Goal: Use online tool/utility: Utilize a website feature to perform a specific function

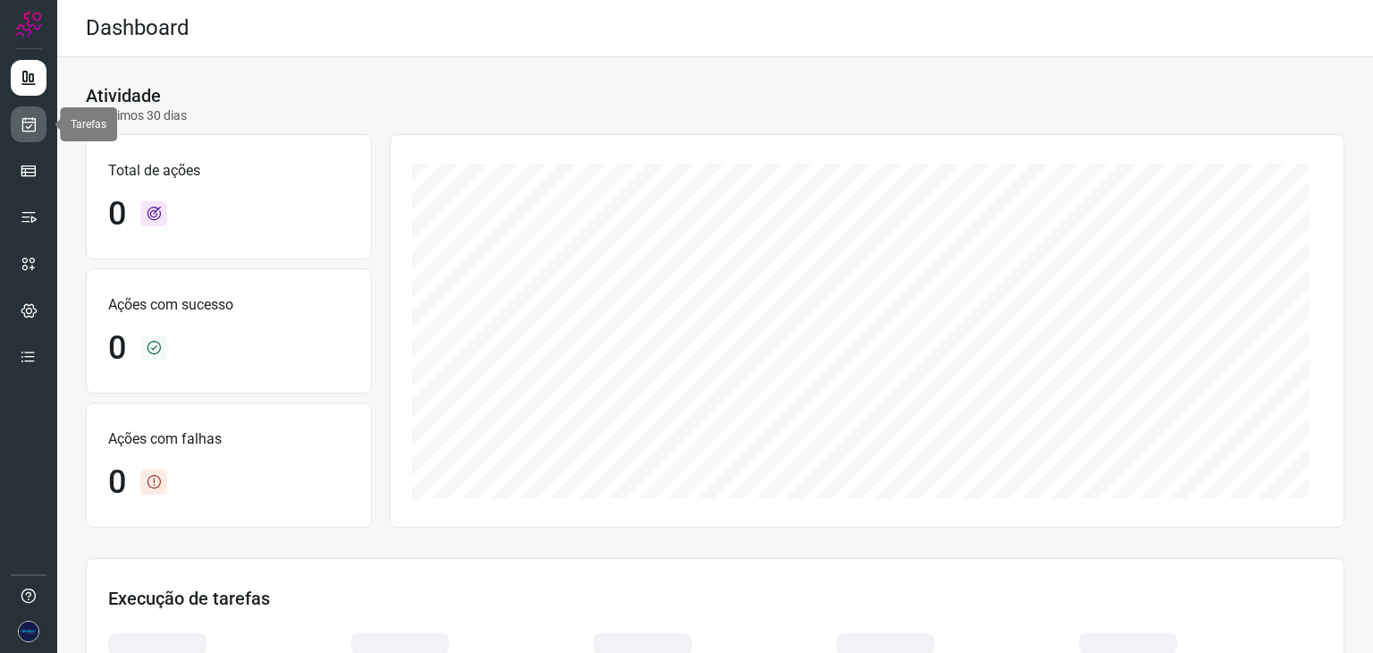
click at [31, 120] on icon at bounding box center [29, 124] width 19 height 18
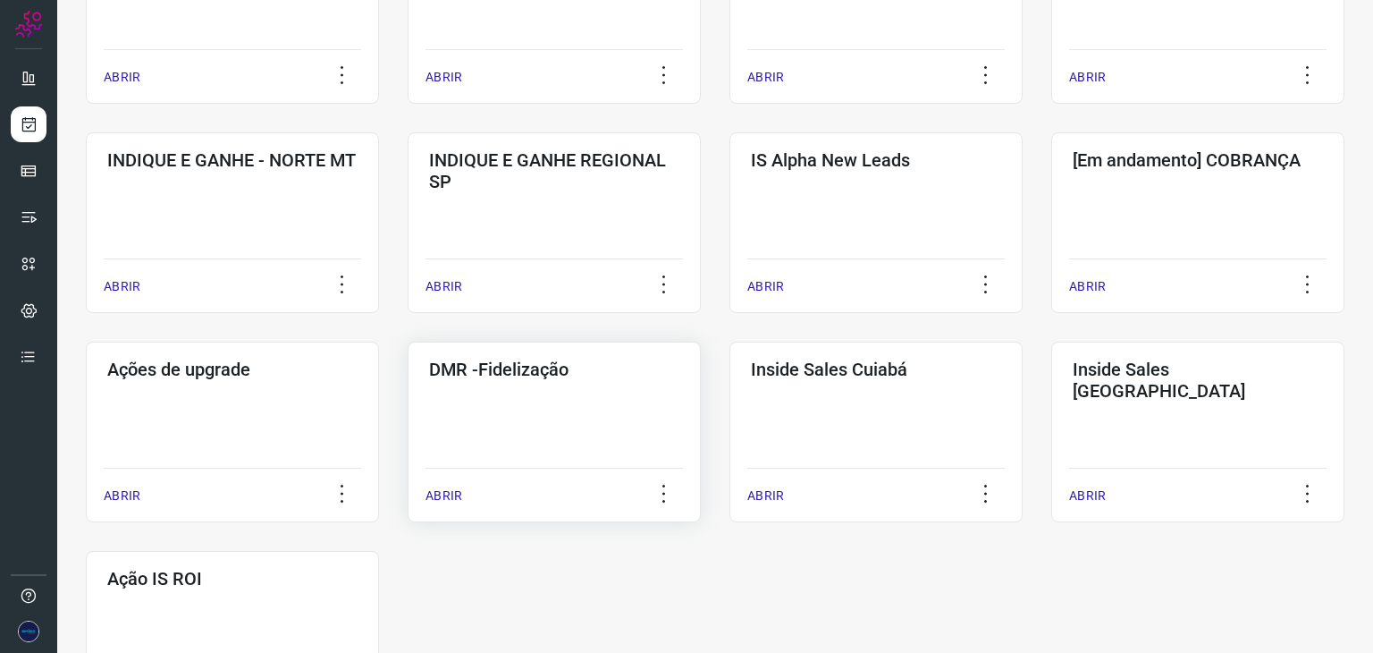
scroll to position [715, 0]
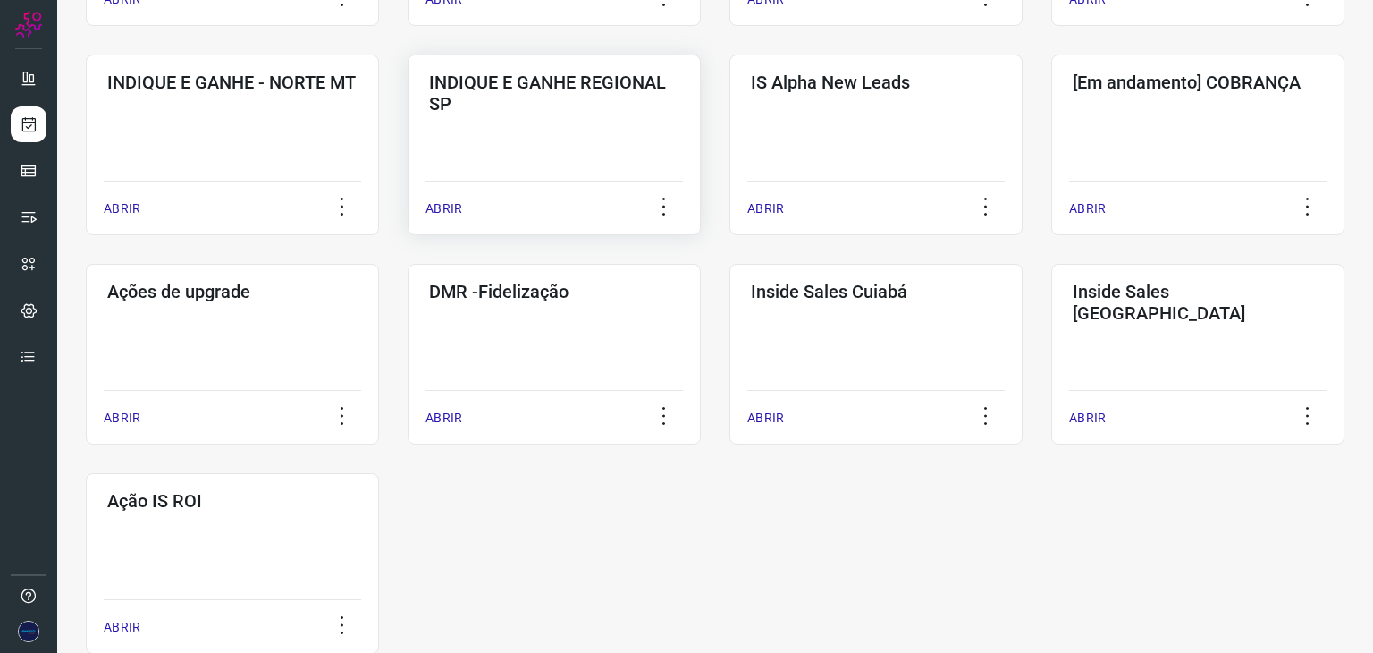
click at [434, 207] on p "ABRIR" at bounding box center [444, 208] width 37 height 19
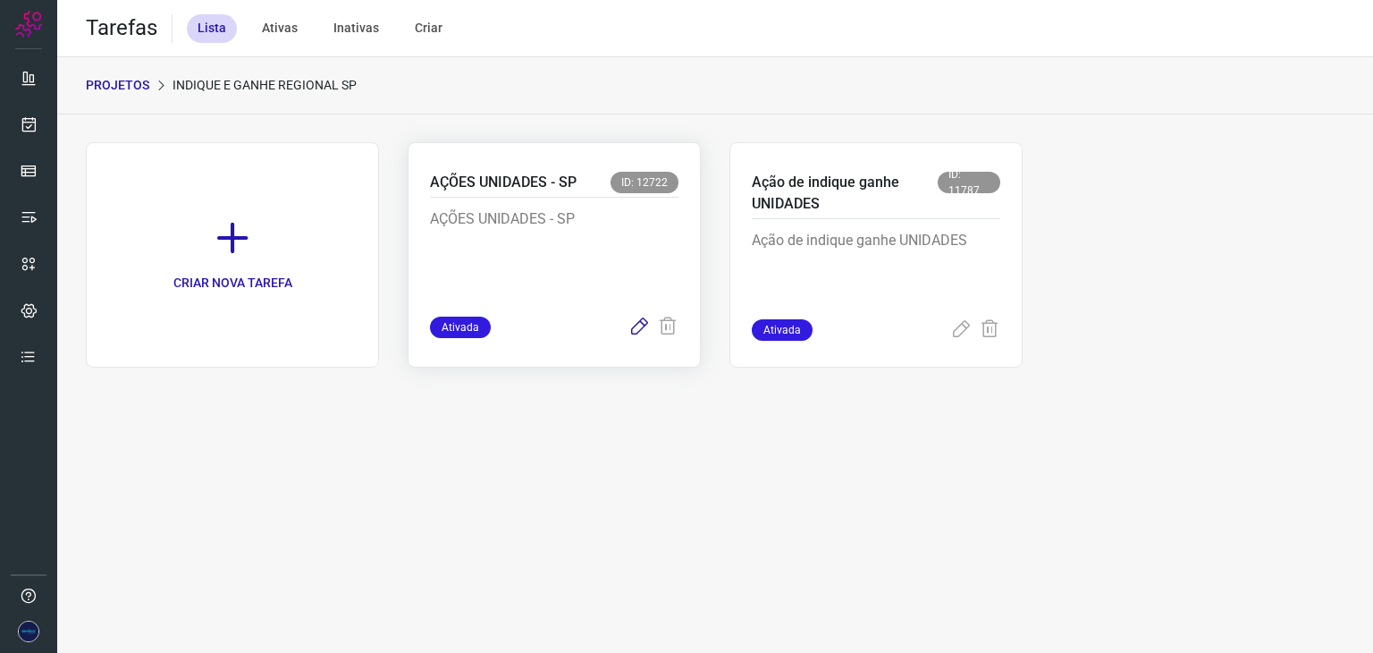
click at [644, 323] on icon at bounding box center [638, 326] width 21 height 21
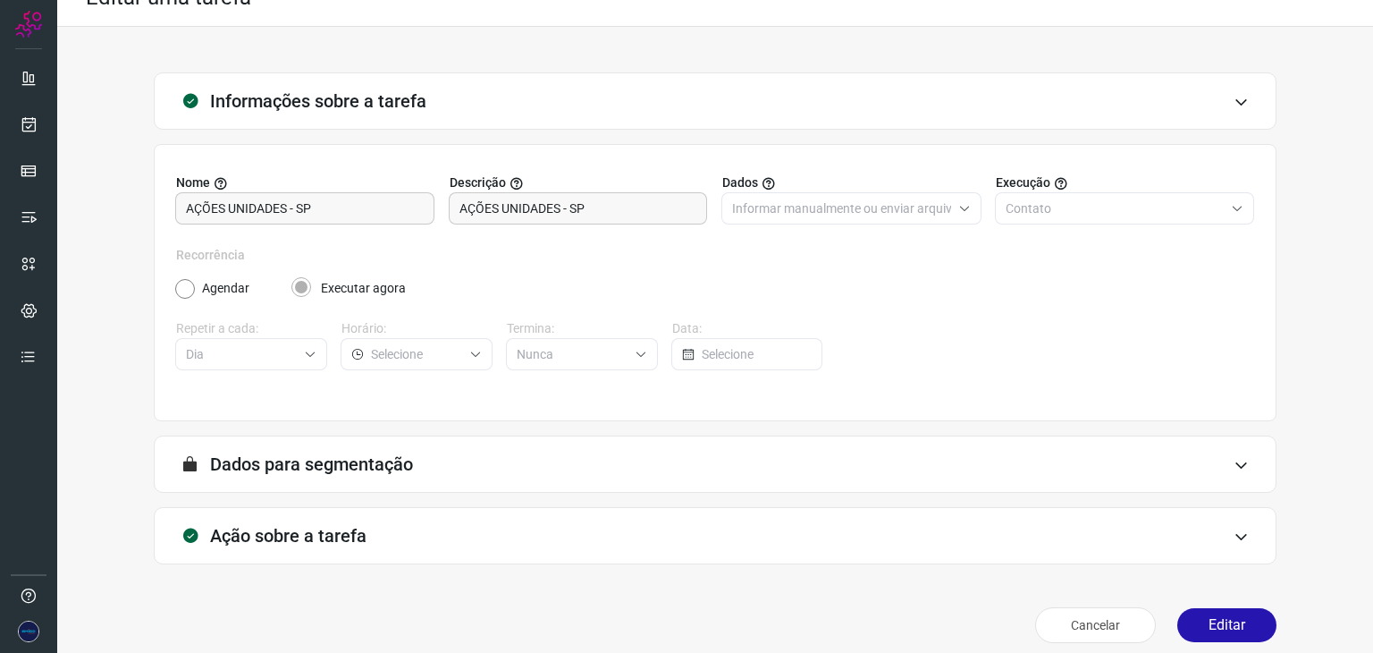
scroll to position [46, 0]
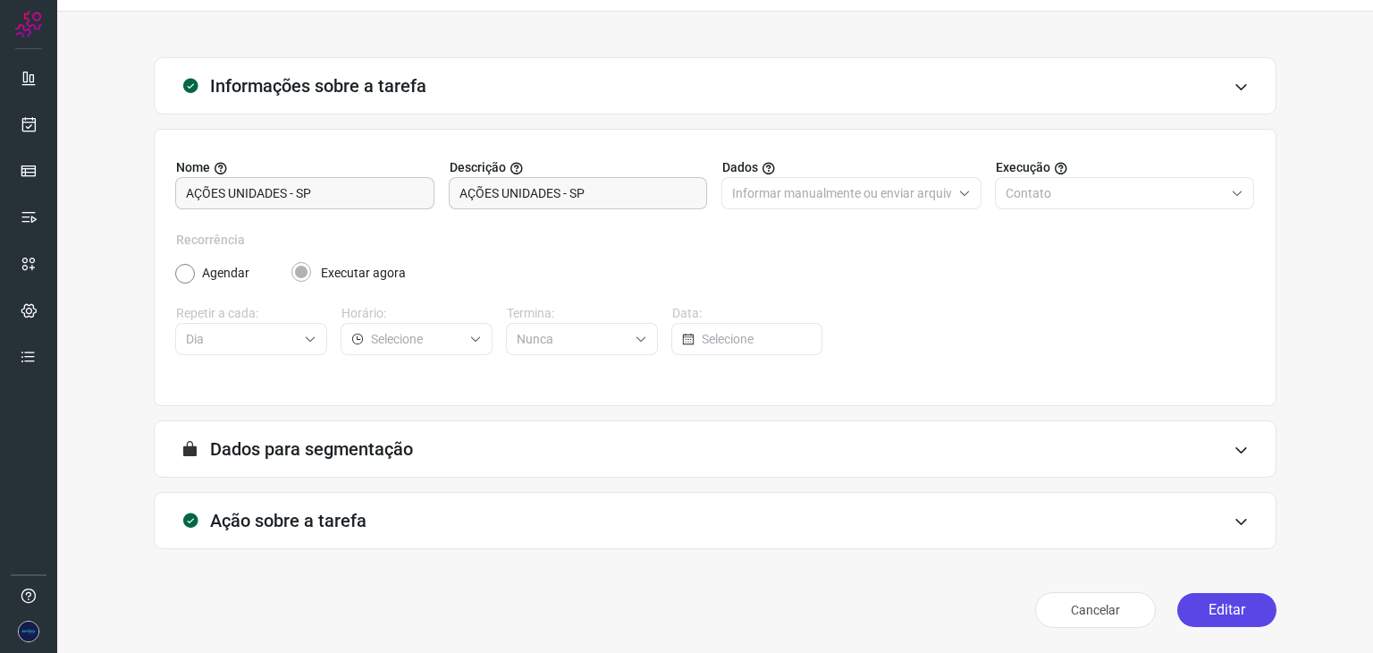
click at [1199, 605] on button "Editar" at bounding box center [1226, 610] width 99 height 34
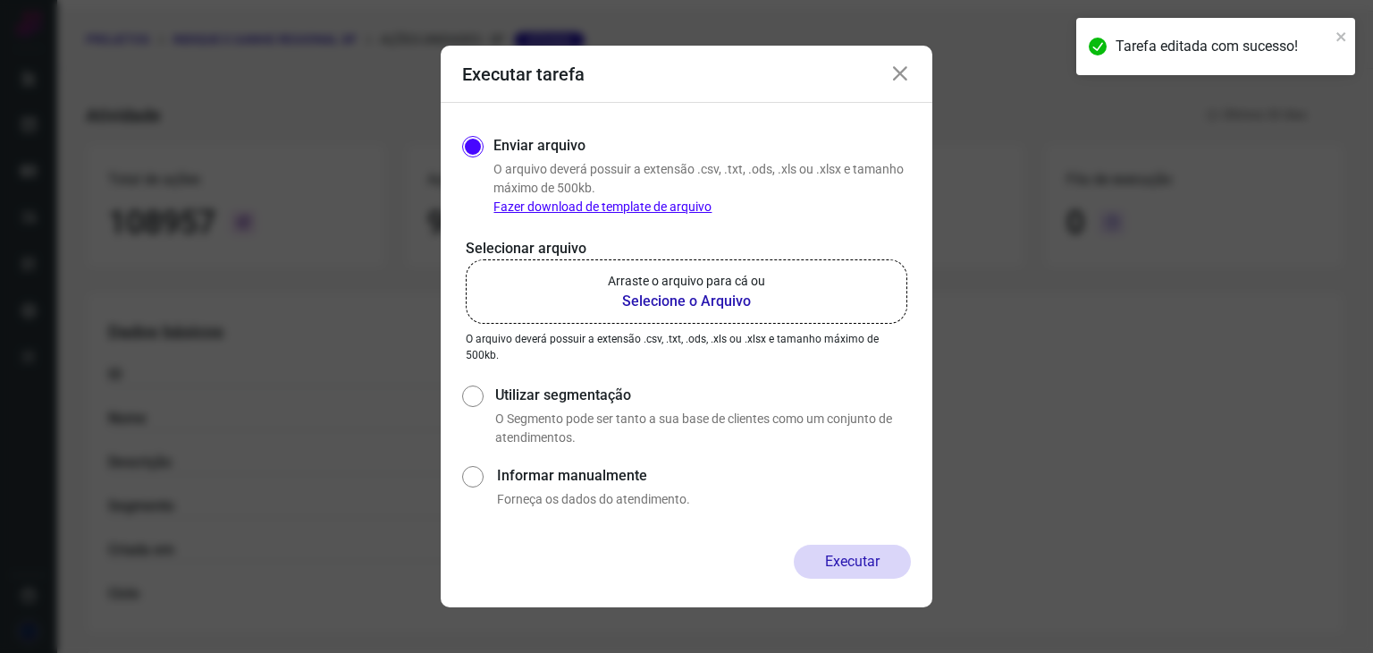
click at [652, 302] on b "Selecione o Arquivo" at bounding box center [686, 301] width 157 height 21
click at [0, 0] on input "Arraste o arquivo para cá ou Selecione o Arquivo" at bounding box center [0, 0] width 0 height 0
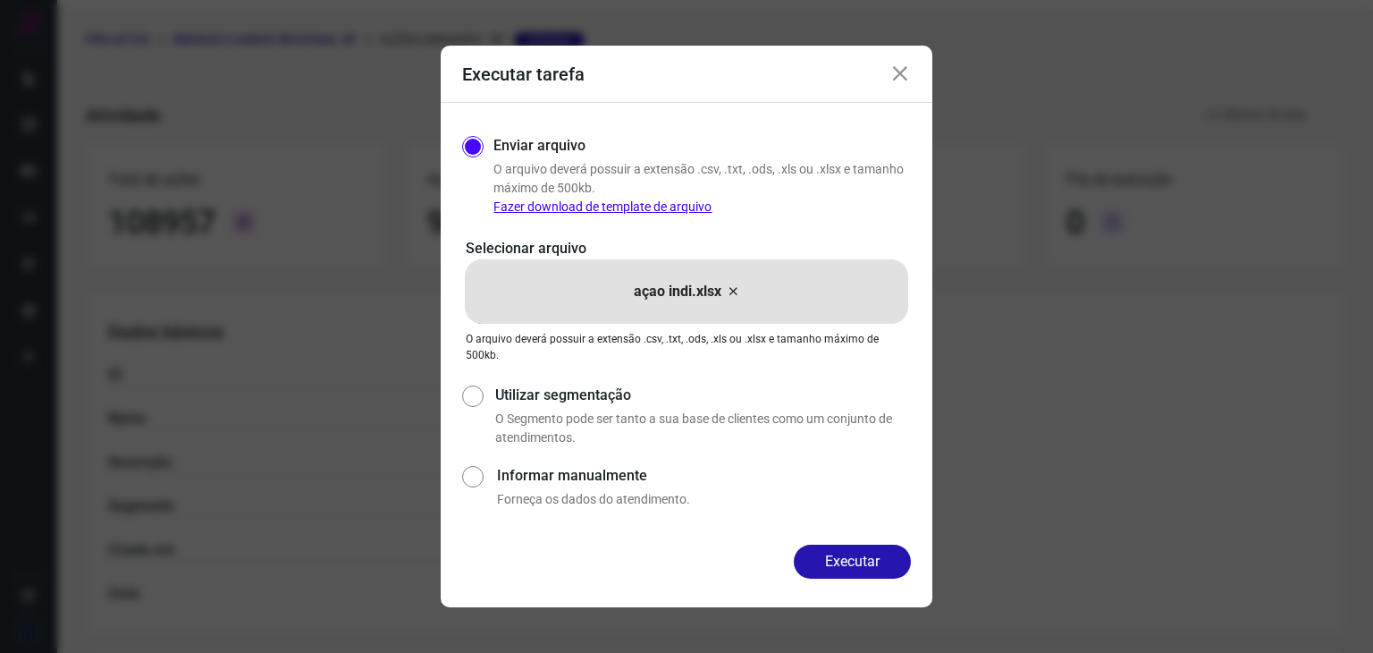
click at [839, 568] on button "Executar" at bounding box center [852, 561] width 117 height 34
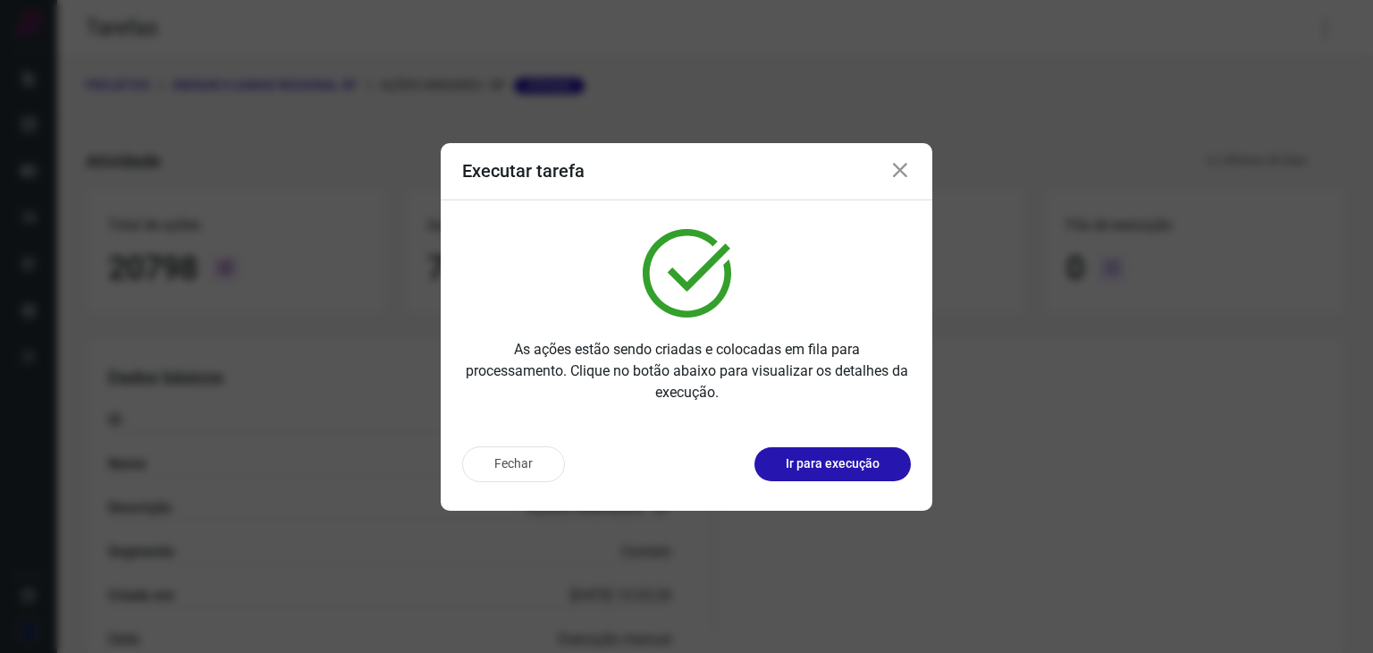
click at [908, 173] on icon at bounding box center [900, 170] width 21 height 21
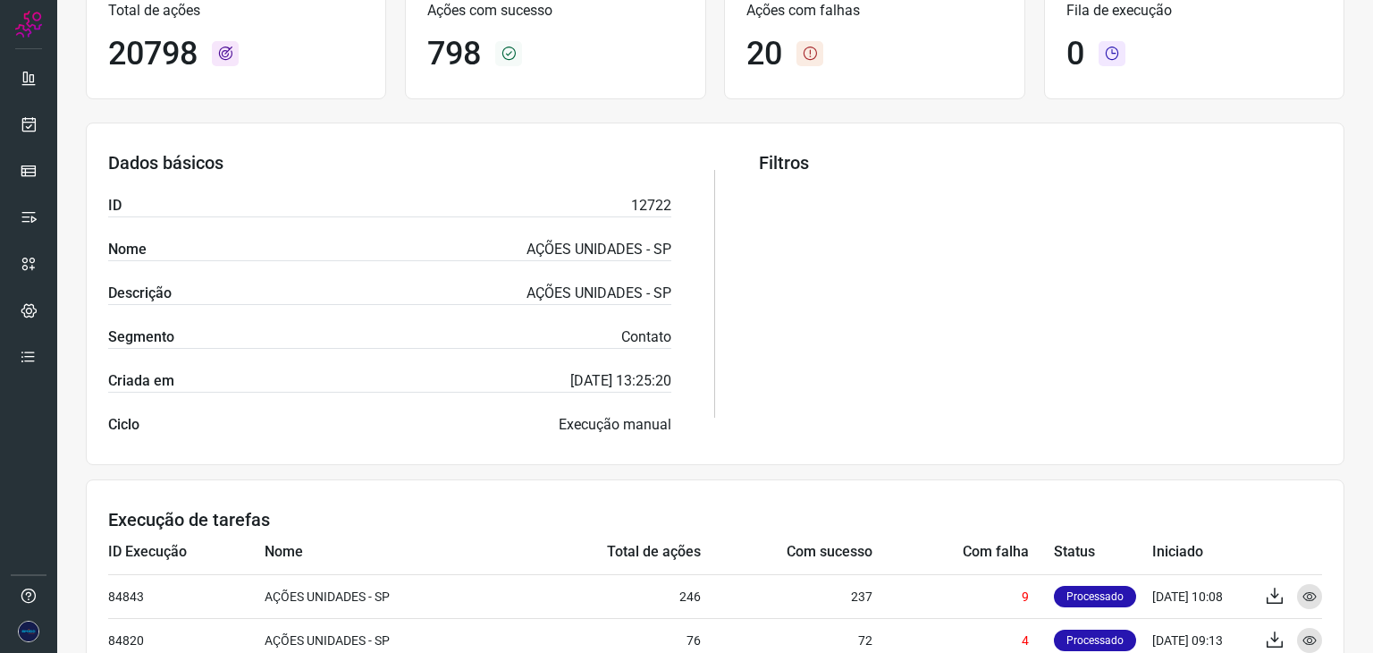
scroll to position [224, 0]
